Goal: Navigation & Orientation: Go to known website

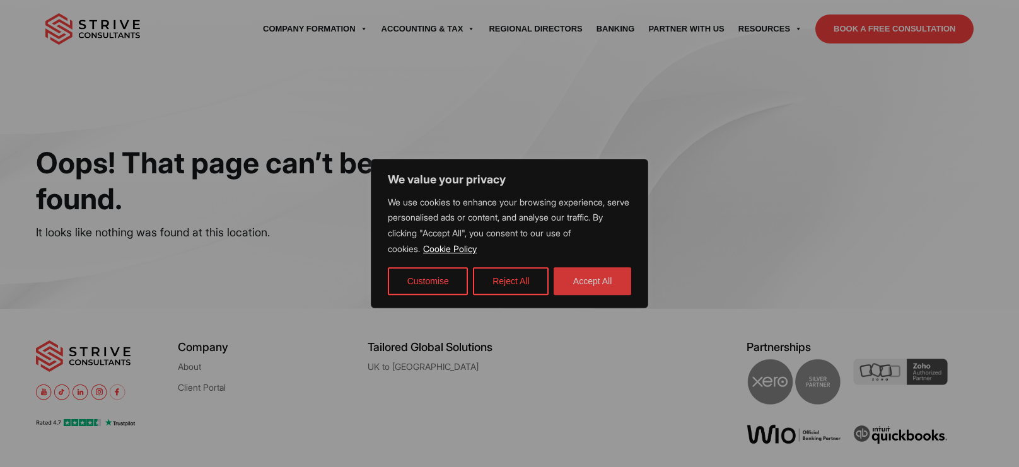
click at [588, 277] on button "Accept All" at bounding box center [592, 281] width 78 height 28
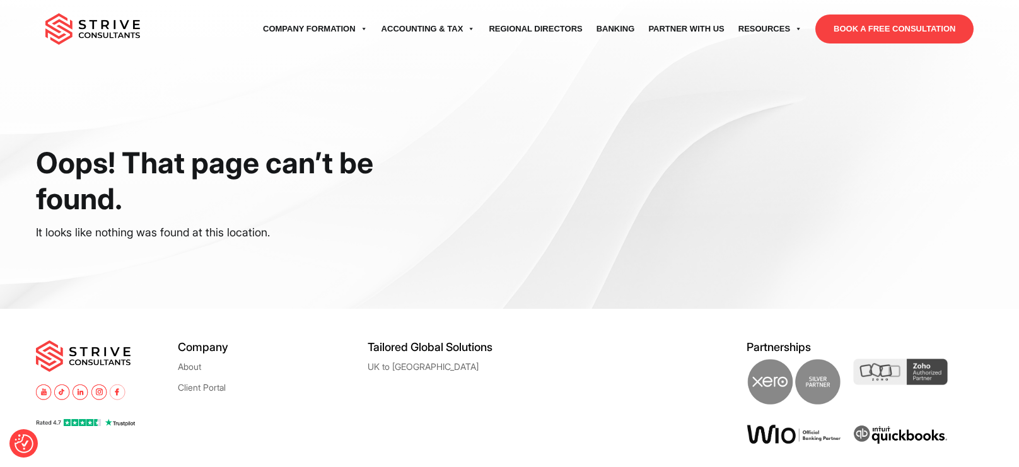
click at [828, 214] on div "Oops! That page can’t be found. It looks like nothing was found at this locatio…" at bounding box center [509, 154] width 1019 height 309
click at [911, 170] on div "Oops! That page can’t be found. It looks like nothing was found at this locatio…" at bounding box center [509, 154] width 1019 height 309
click at [817, 208] on div "Oops! That page can’t be found. It looks like nothing was found at this locatio…" at bounding box center [509, 154] width 1019 height 309
